Goal: Transaction & Acquisition: Purchase product/service

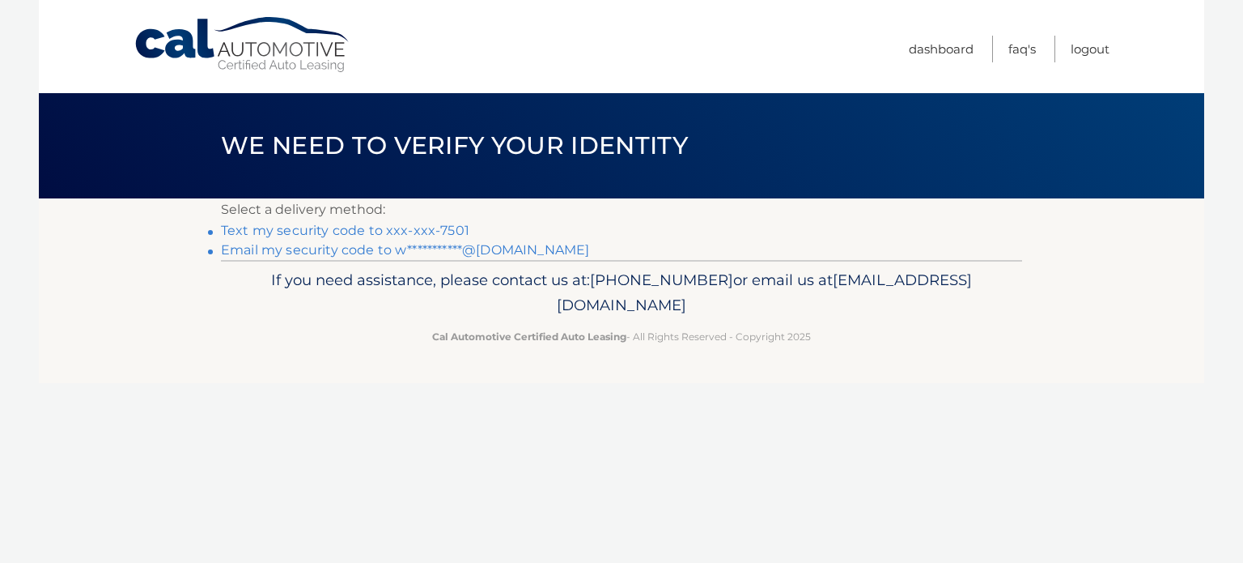
click at [454, 229] on link "Text my security code to xxx-xxx-7501" at bounding box center [345, 230] width 248 height 15
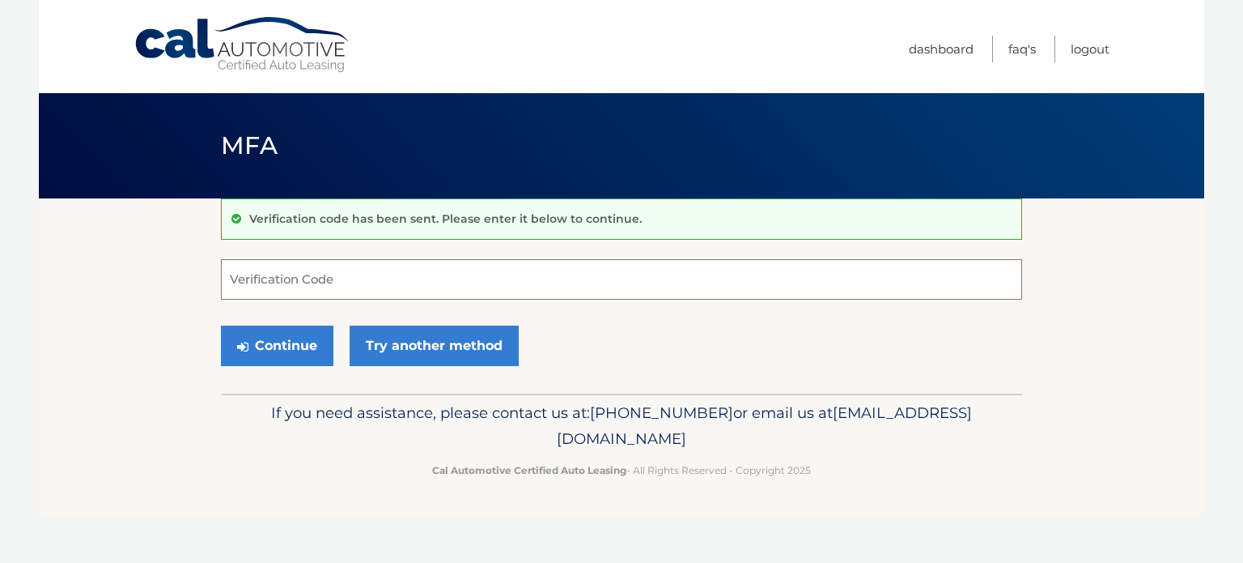
click at [335, 273] on input "Verification Code" at bounding box center [621, 279] width 801 height 40
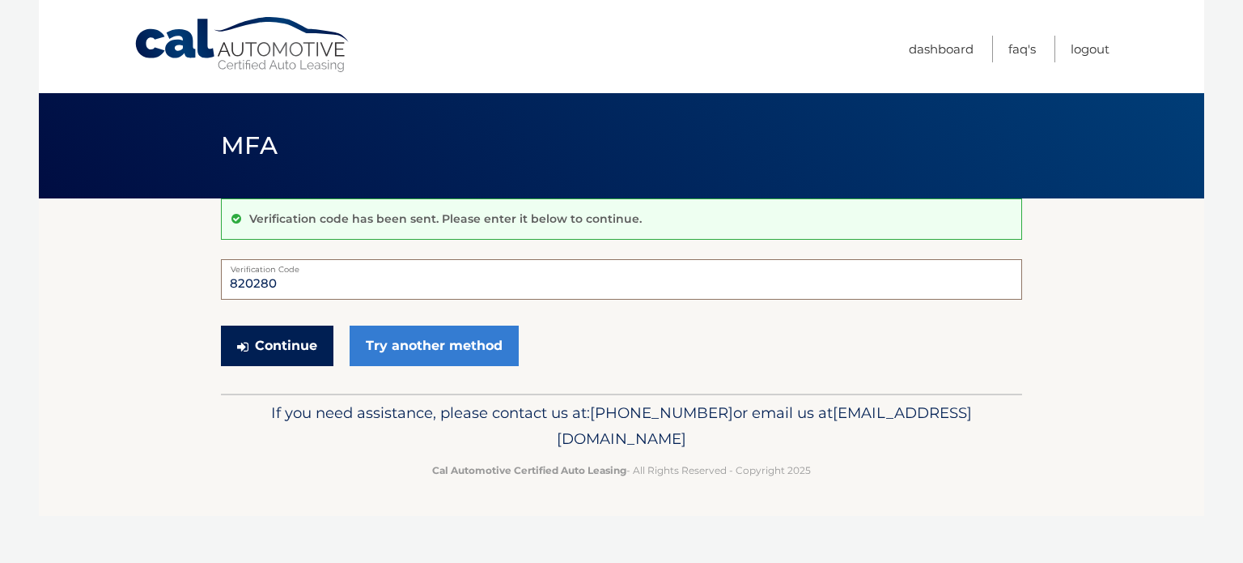
type input "820280"
click at [286, 346] on button "Continue" at bounding box center [277, 345] width 113 height 40
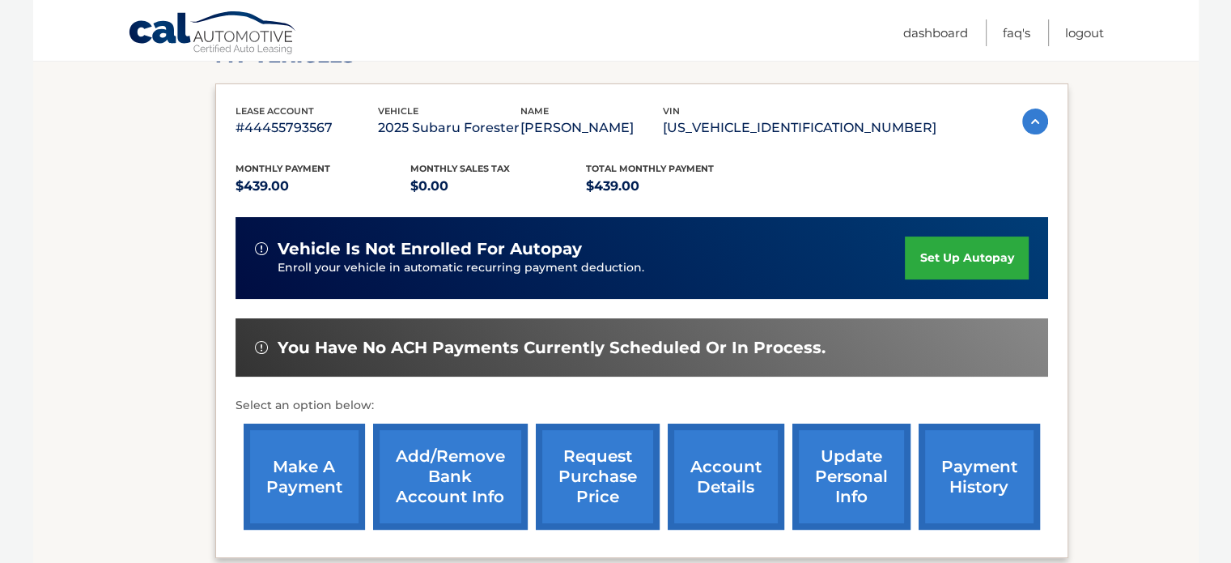
scroll to position [270, 0]
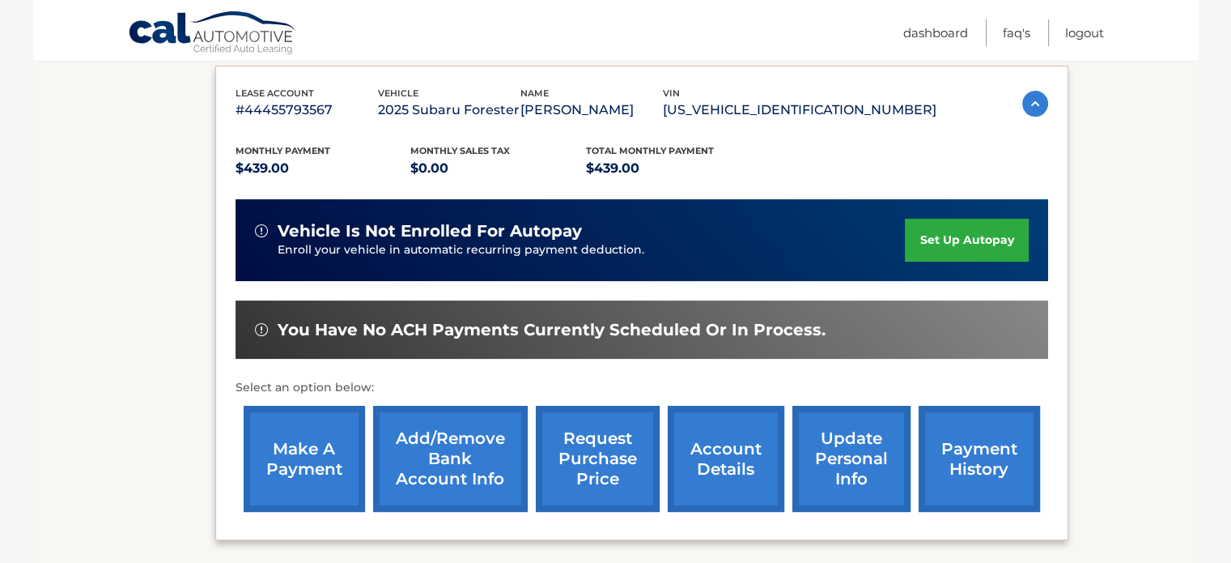
click at [307, 459] on link "make a payment" at bounding box center [304, 459] width 121 height 106
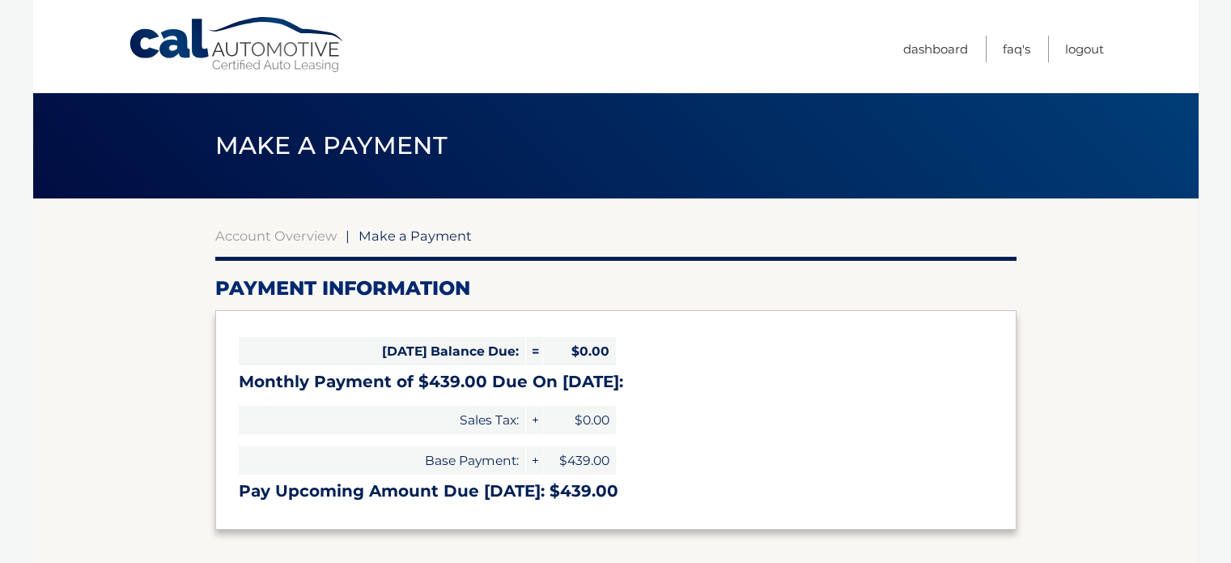
select select "YTA0YTVhOWQtY2MxYi00NzdiLWI4MGMtMGZhZTAwYTg1YjVm"
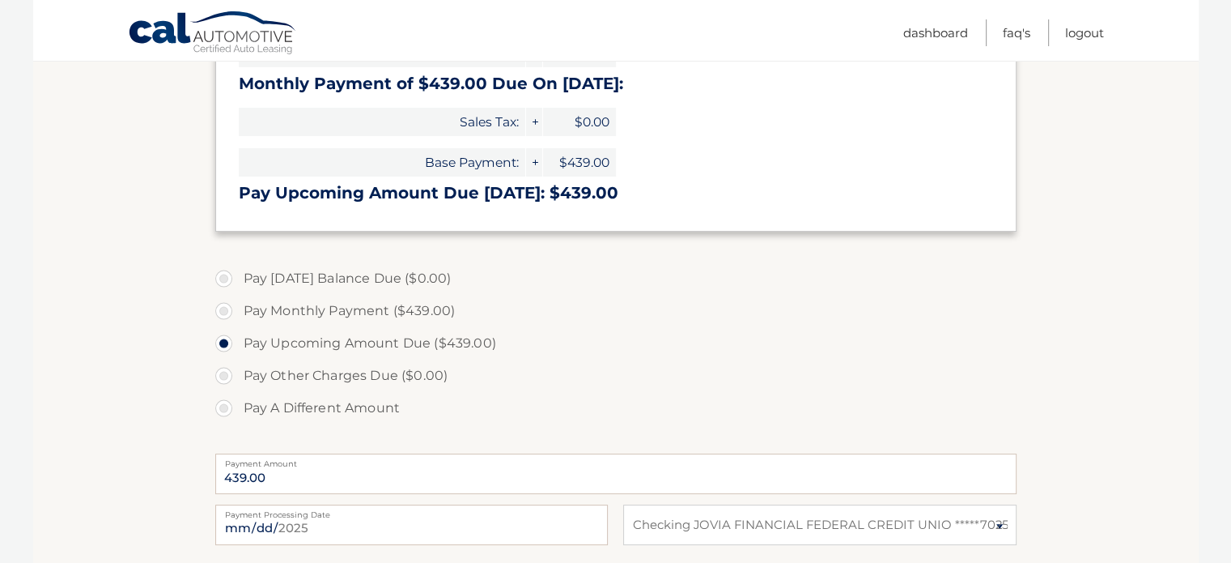
scroll to position [296, 0]
click at [296, 533] on input "2025-09-05" at bounding box center [411, 526] width 393 height 40
type input "2025-09-12"
click at [329, 521] on input "2025-09-12" at bounding box center [411, 526] width 393 height 40
click at [519, 417] on label "Pay A Different Amount" at bounding box center [615, 409] width 801 height 32
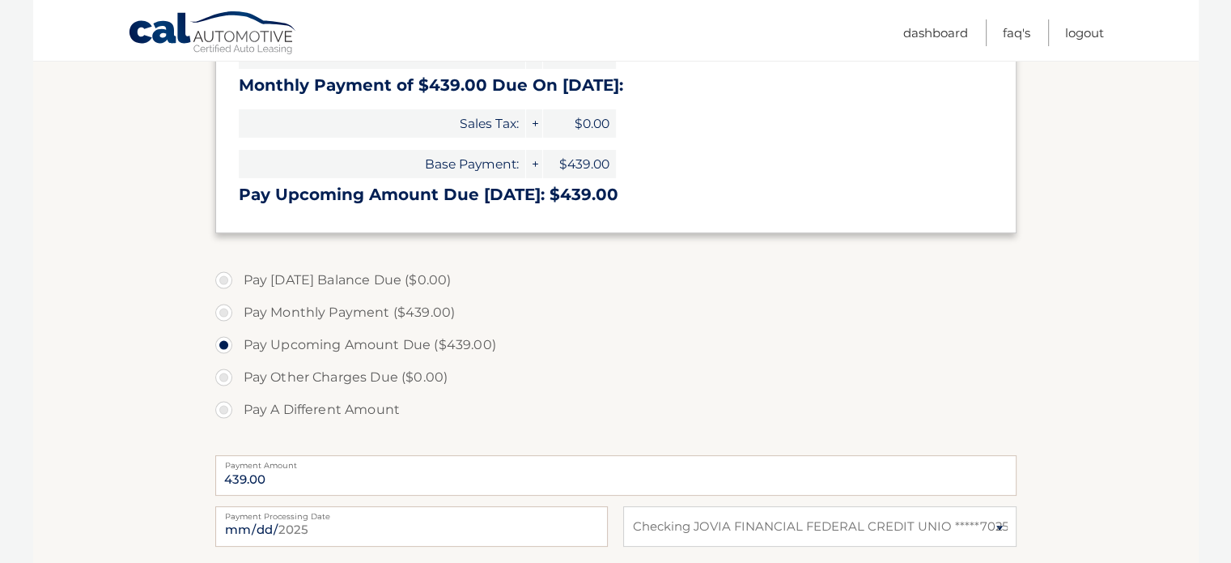
click at [238, 417] on input "Pay A Different Amount" at bounding box center [230, 406] width 16 height 26
radio input "true"
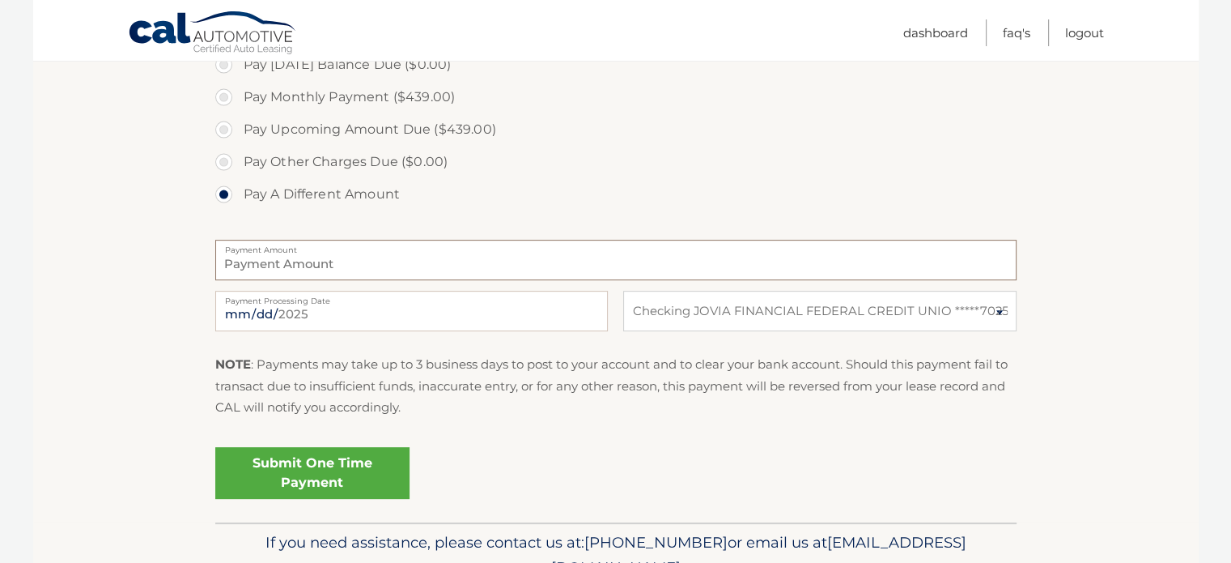
scroll to position [512, 0]
click at [322, 468] on link "Submit One Time Payment" at bounding box center [312, 472] width 194 height 52
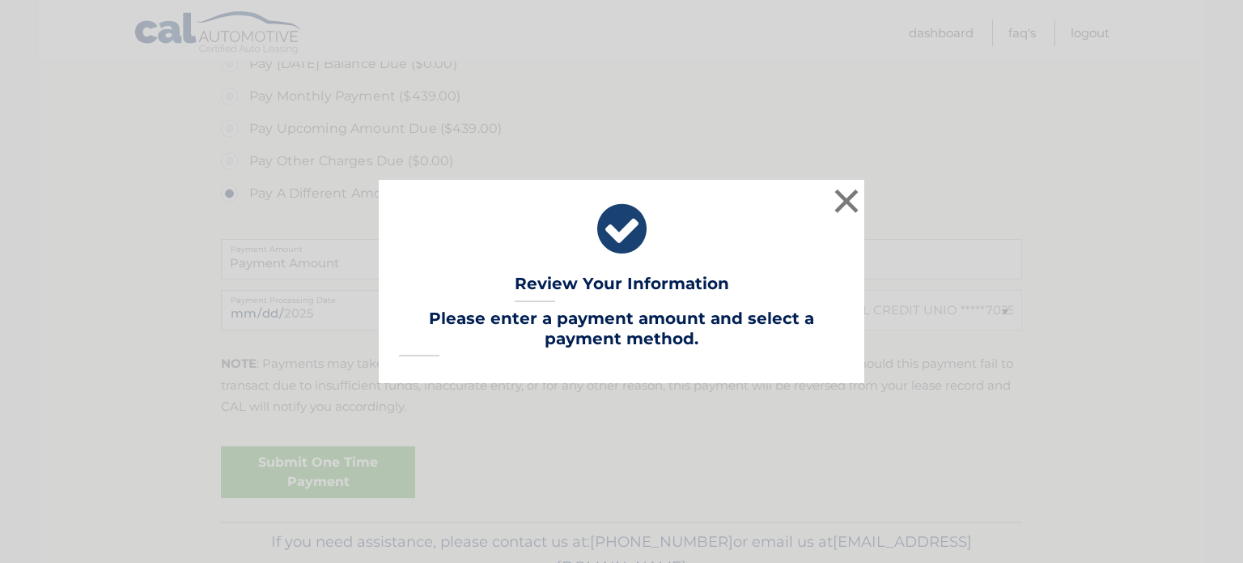
click at [589, 425] on div "× Review Your Information Lease Account #: 44455793567 Payment Amount: Payment …" at bounding box center [621, 281] width 1243 height 563
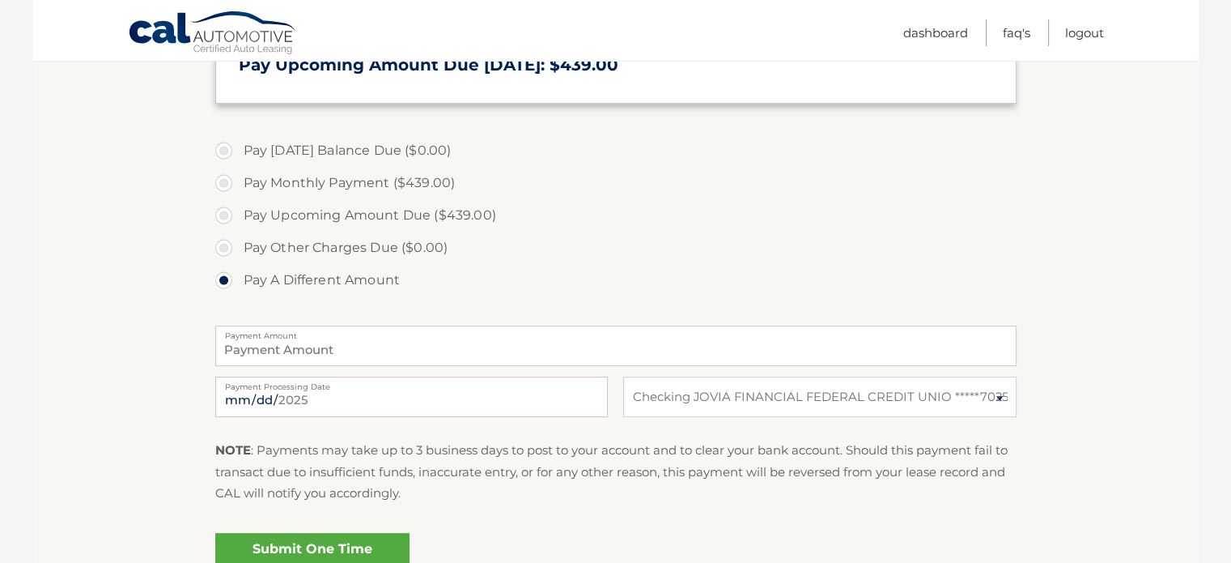
scroll to position [405, 0]
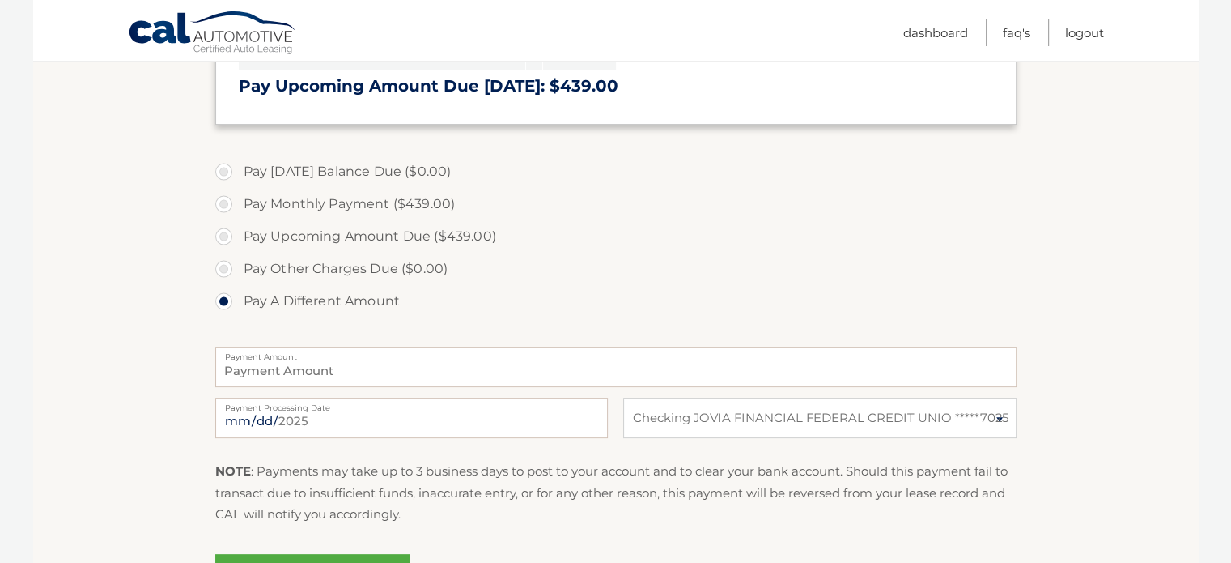
click at [220, 202] on label "Pay Monthly Payment ($439.00)" at bounding box center [615, 204] width 801 height 32
click at [222, 202] on input "Pay Monthly Payment ($439.00)" at bounding box center [230, 201] width 16 height 26
radio input "true"
type input "439.00"
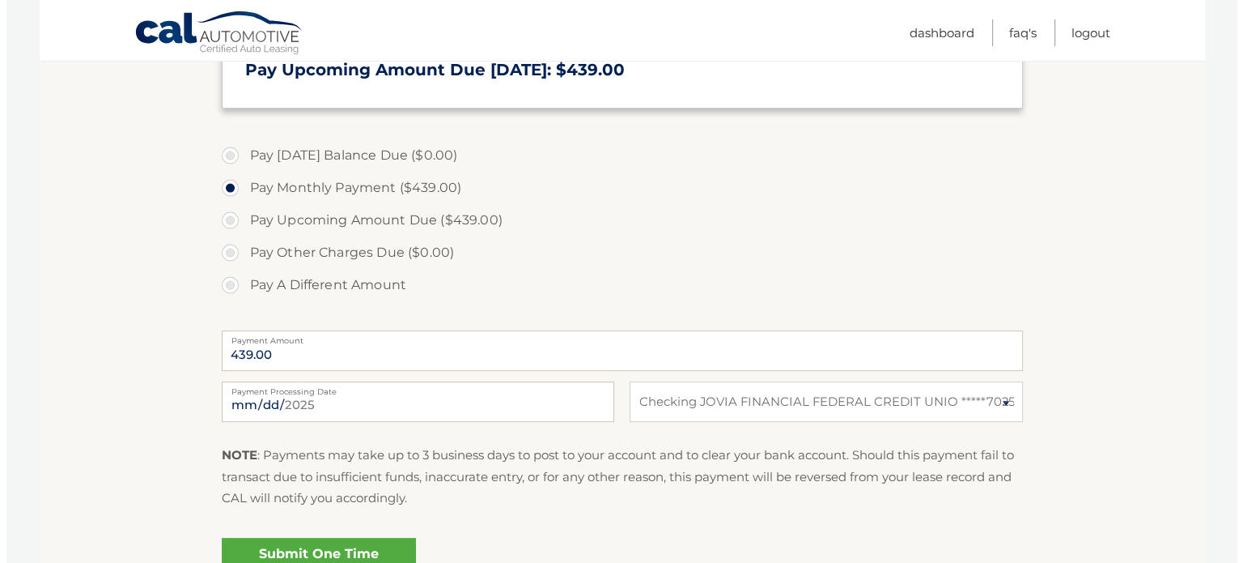
scroll to position [458, 0]
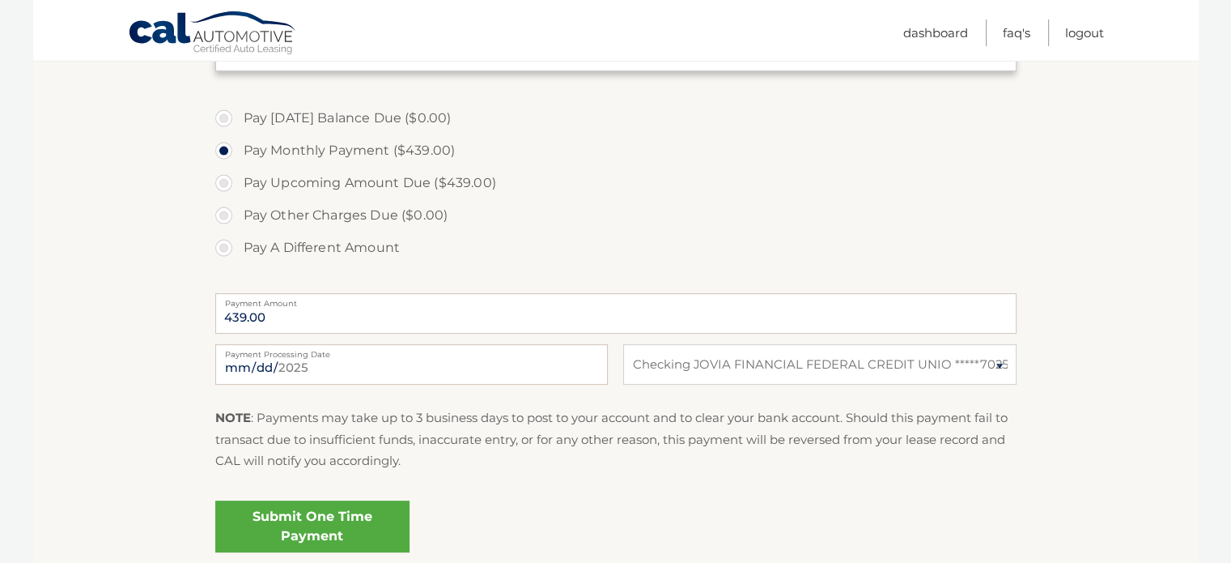
click at [329, 515] on link "Submit One Time Payment" at bounding box center [312, 526] width 194 height 52
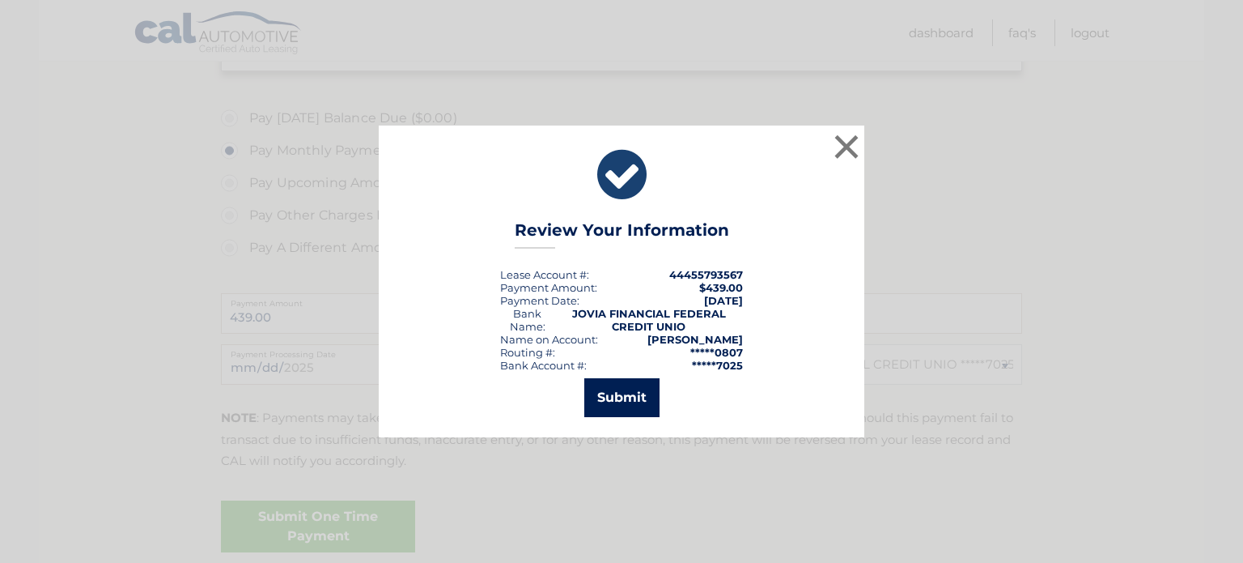
click at [614, 394] on button "Submit" at bounding box center [621, 397] width 75 height 39
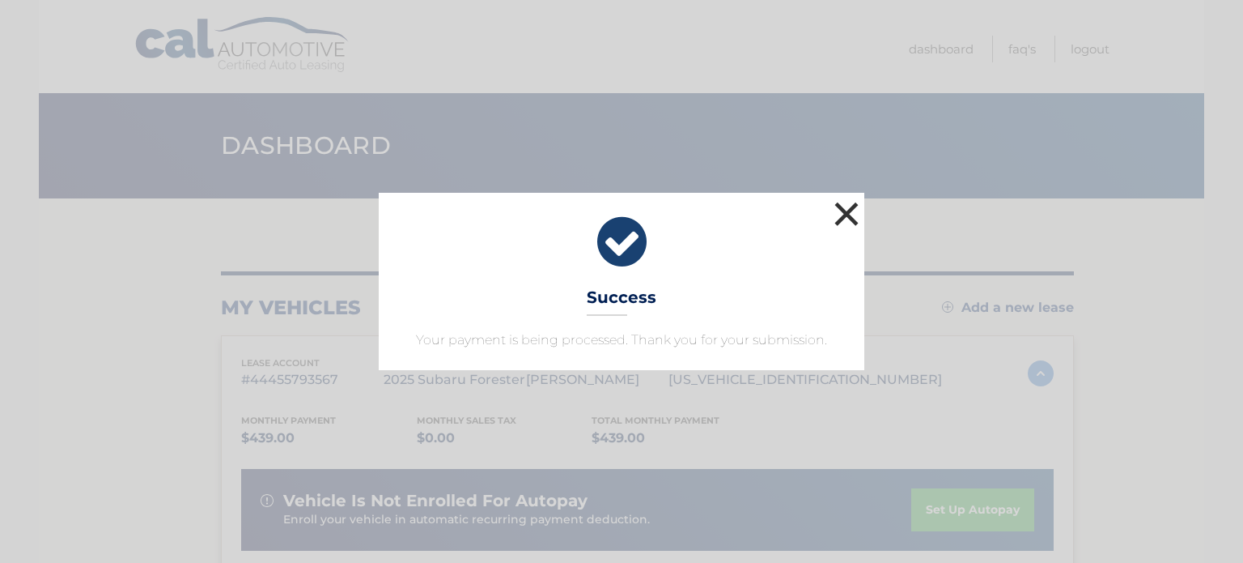
click at [851, 209] on button "×" at bounding box center [846, 213] width 32 height 32
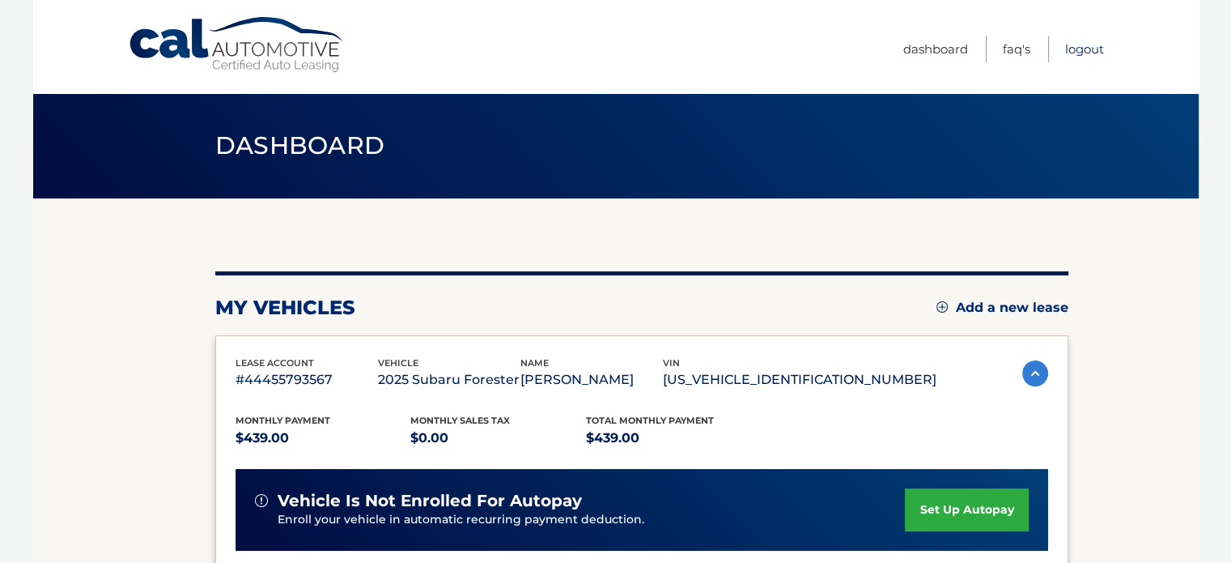
click at [1081, 45] on link "Logout" at bounding box center [1084, 49] width 39 height 27
